Goal: Entertainment & Leisure: Consume media (video, audio)

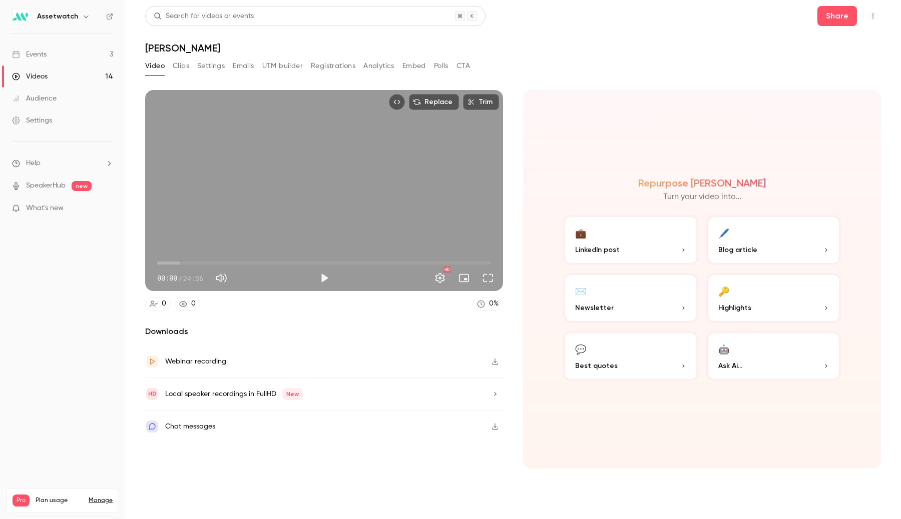
click at [496, 357] on button "button" at bounding box center [495, 362] width 16 height 16
drag, startPoint x: 202, startPoint y: 28, endPoint x: 225, endPoint y: 54, distance: 34.7
click at [225, 54] on header "Search for videos or events Share [PERSON_NAME]" at bounding box center [512, 30] width 735 height 48
click at [225, 54] on h1 "[PERSON_NAME]" at bounding box center [512, 48] width 735 height 12
click at [240, 264] on span "06:07" at bounding box center [324, 263] width 334 height 16
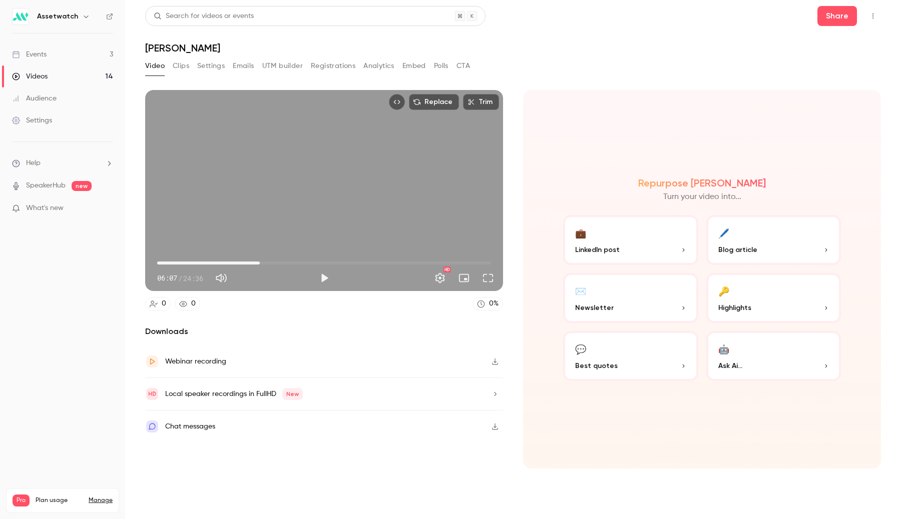
click at [260, 264] on span "07:33" at bounding box center [324, 263] width 334 height 16
click at [274, 264] on span "08:38" at bounding box center [324, 263] width 334 height 16
click at [284, 263] on span "08:38" at bounding box center [324, 263] width 334 height 16
click at [293, 263] on span "09:22" at bounding box center [324, 263] width 334 height 16
click at [299, 263] on span "10:26" at bounding box center [324, 263] width 334 height 16
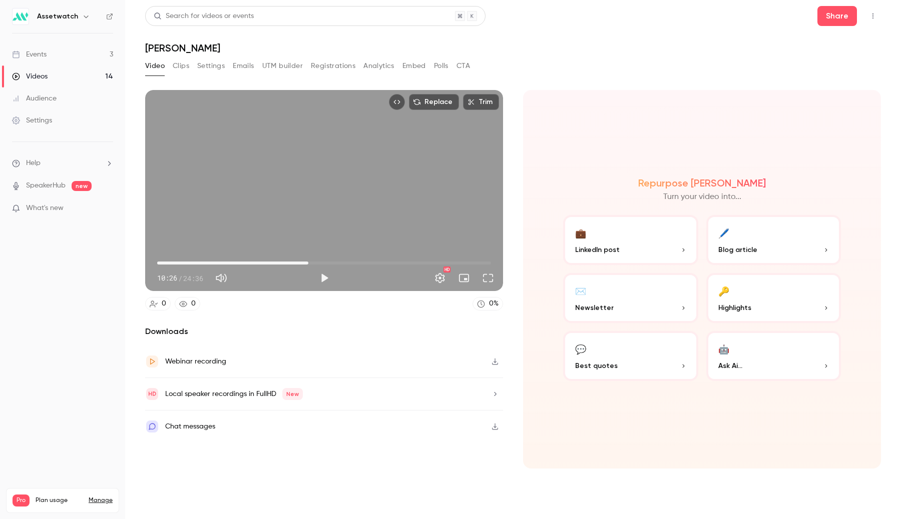
click at [308, 263] on span "11:08" at bounding box center [324, 263] width 334 height 16
click at [317, 263] on span "11:08" at bounding box center [324, 263] width 334 height 16
click at [322, 279] on button "Play" at bounding box center [324, 278] width 20 height 20
click at [485, 279] on button "Full screen" at bounding box center [488, 278] width 20 height 20
click at [298, 208] on div "Replace Trim 11:59 11:59 / 24:36 HD" at bounding box center [324, 190] width 358 height 201
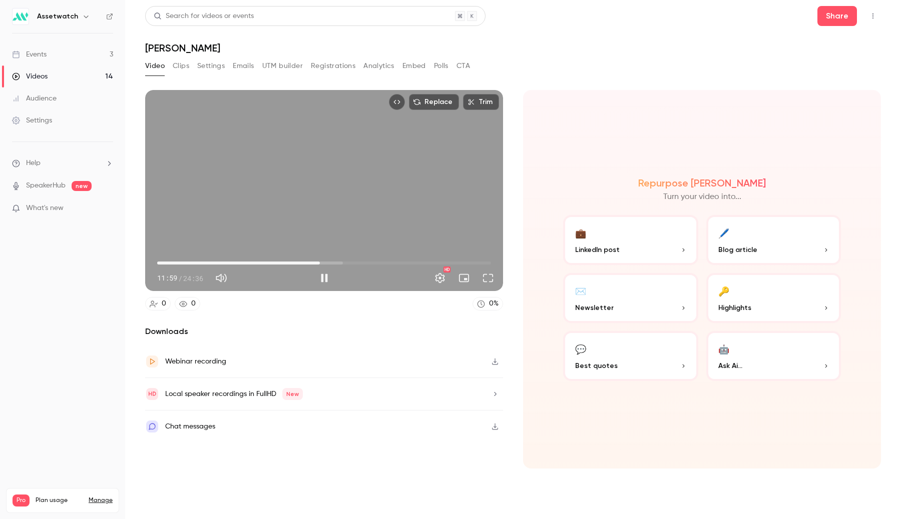
type input "*****"
